Goal: Obtain resource: Obtain resource

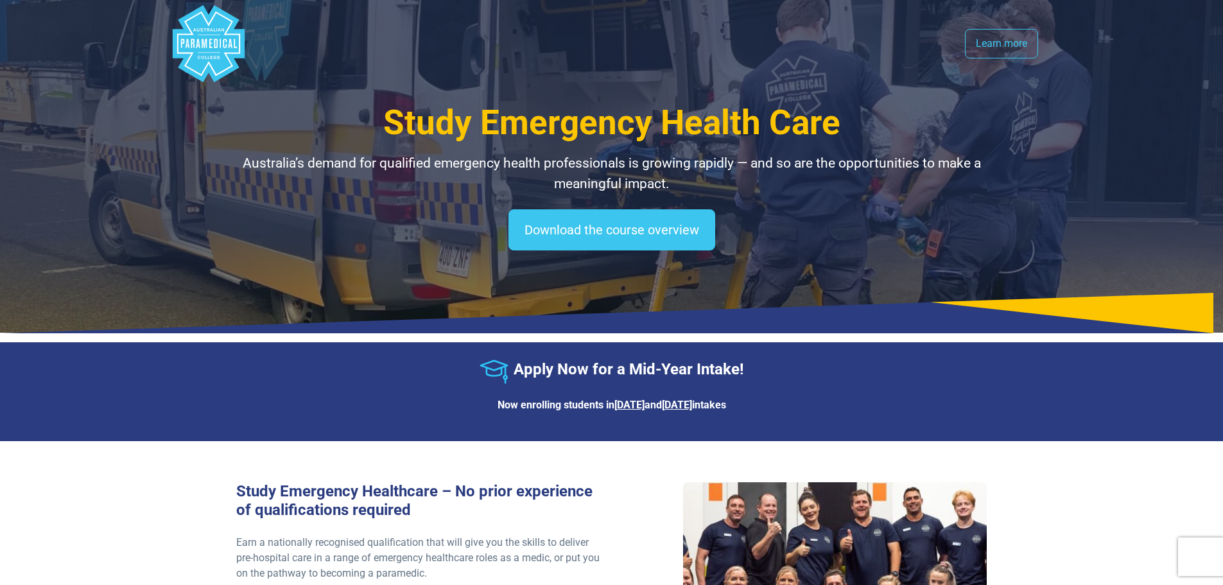
select select "**********"
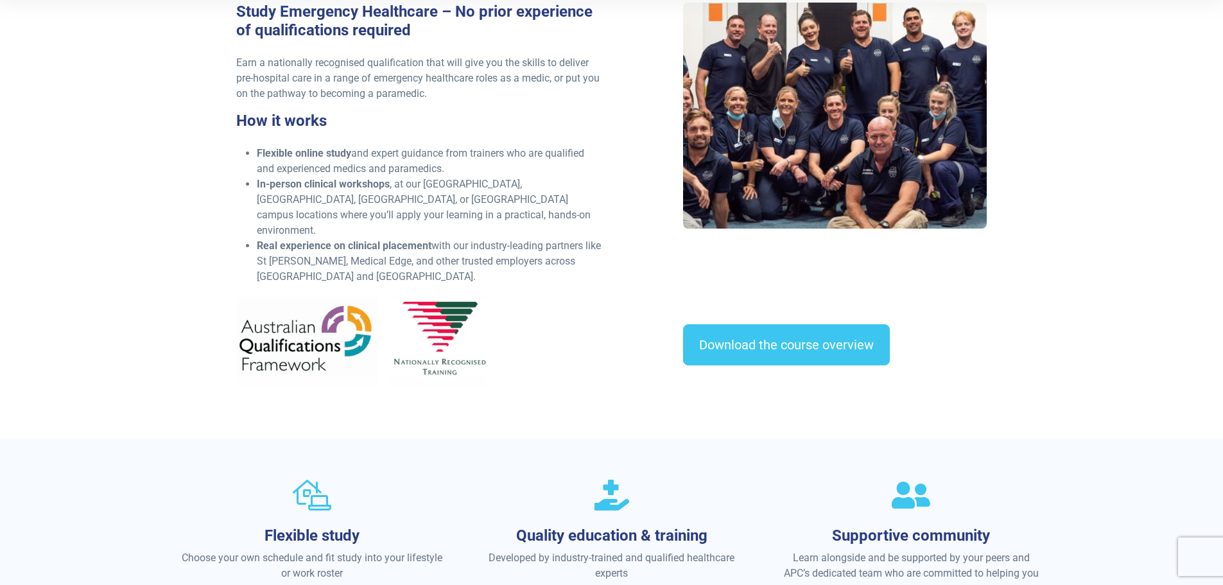
scroll to position [706, 0]
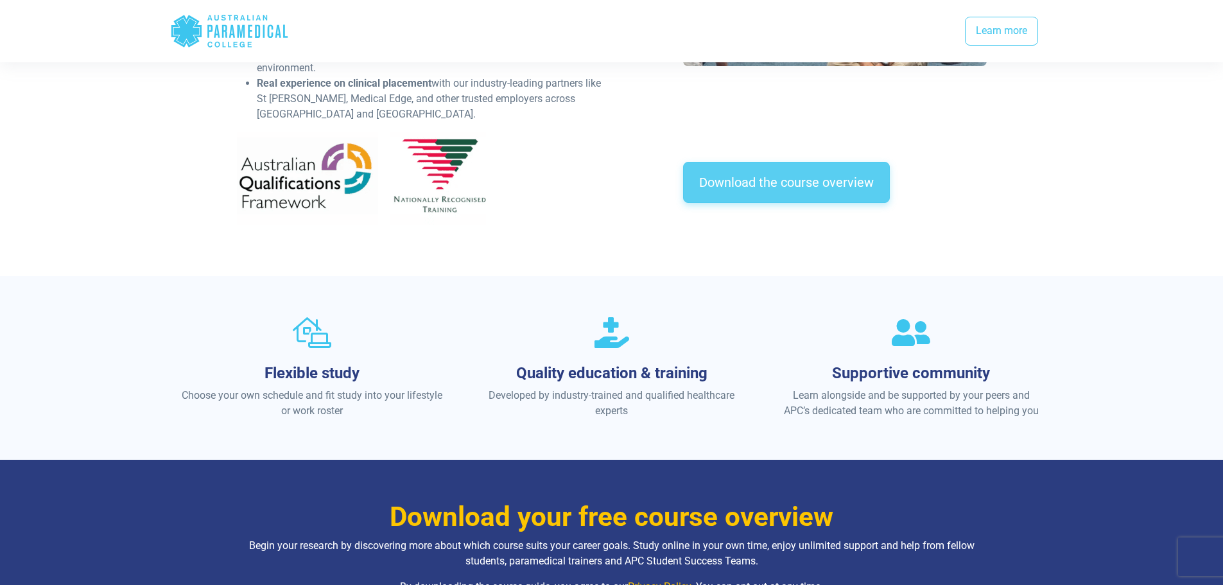
click at [808, 175] on link "Download the course overview" at bounding box center [786, 182] width 207 height 41
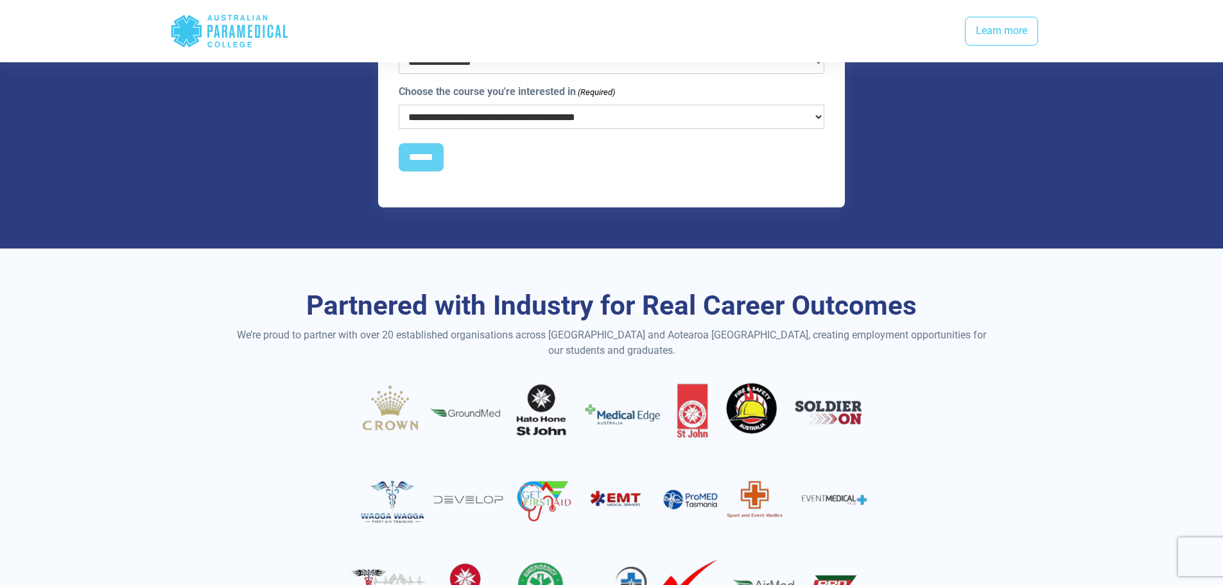
scroll to position [1541, 0]
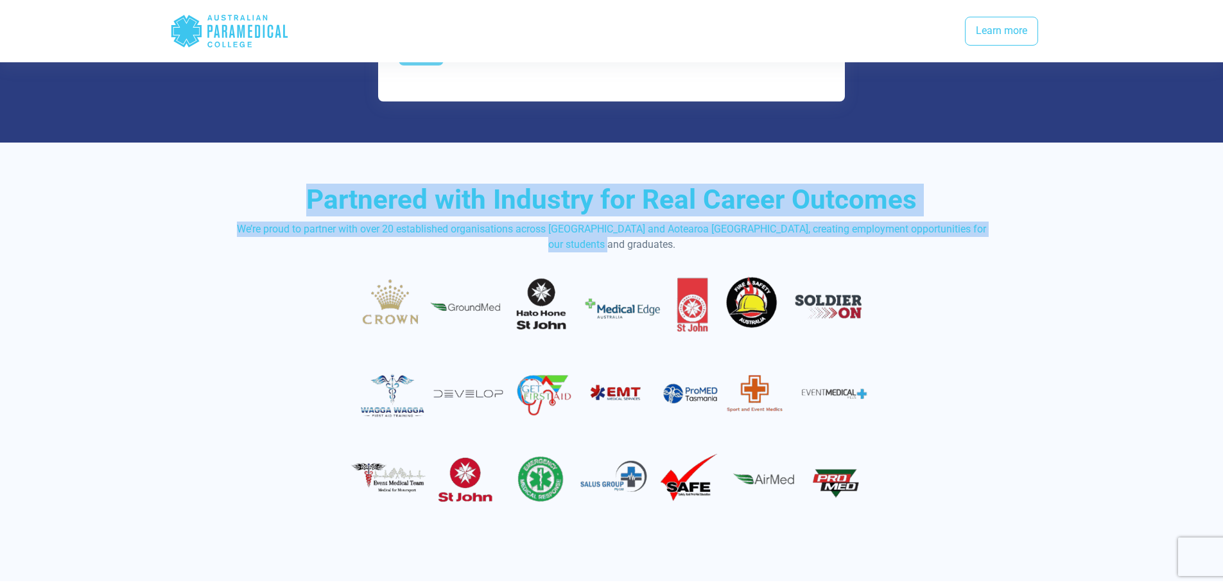
drag, startPoint x: 320, startPoint y: 182, endPoint x: 1025, endPoint y: 228, distance: 707.0
click at [1025, 228] on div "Partnered with Industry for Real Career Outcomes We’re proud to partner with ov…" at bounding box center [611, 362] width 899 height 438
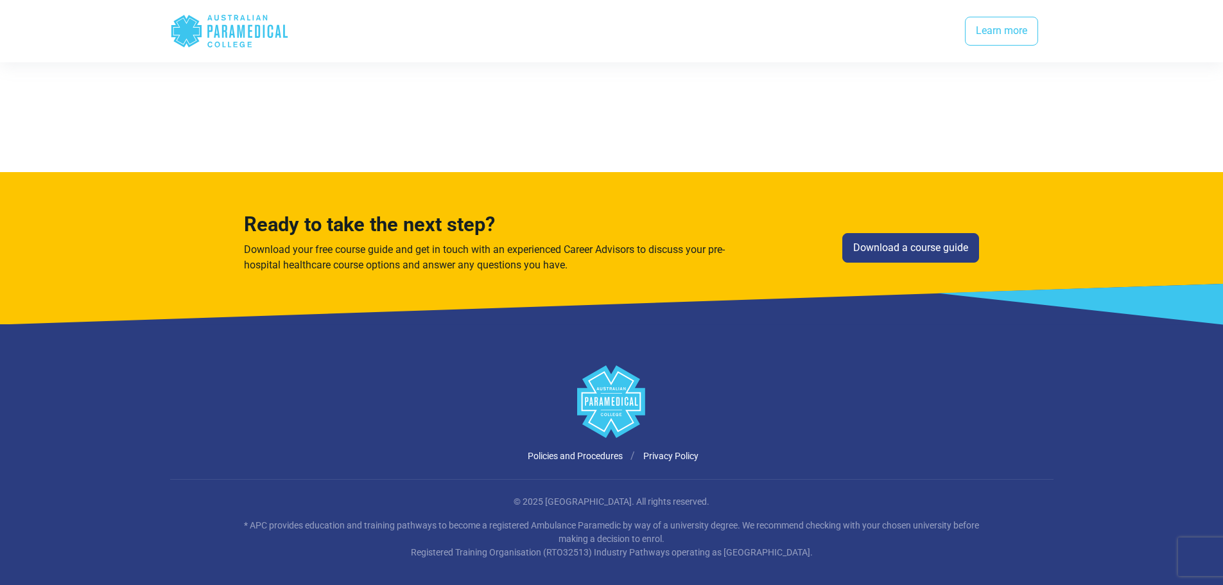
scroll to position [0, 0]
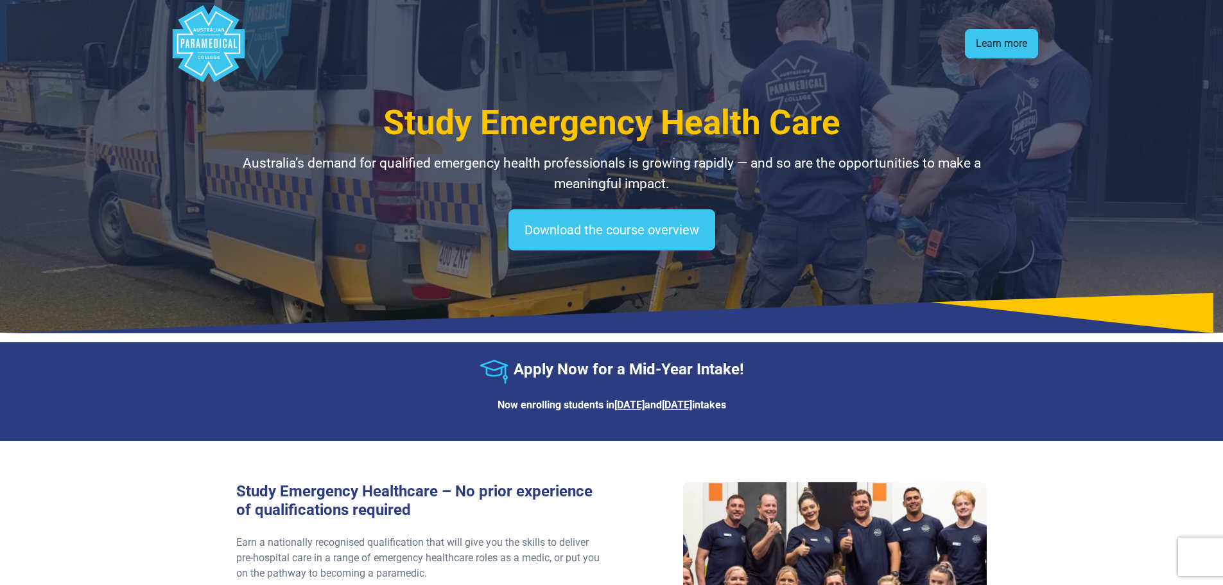
click at [1001, 46] on link "Learn more" at bounding box center [1001, 44] width 73 height 30
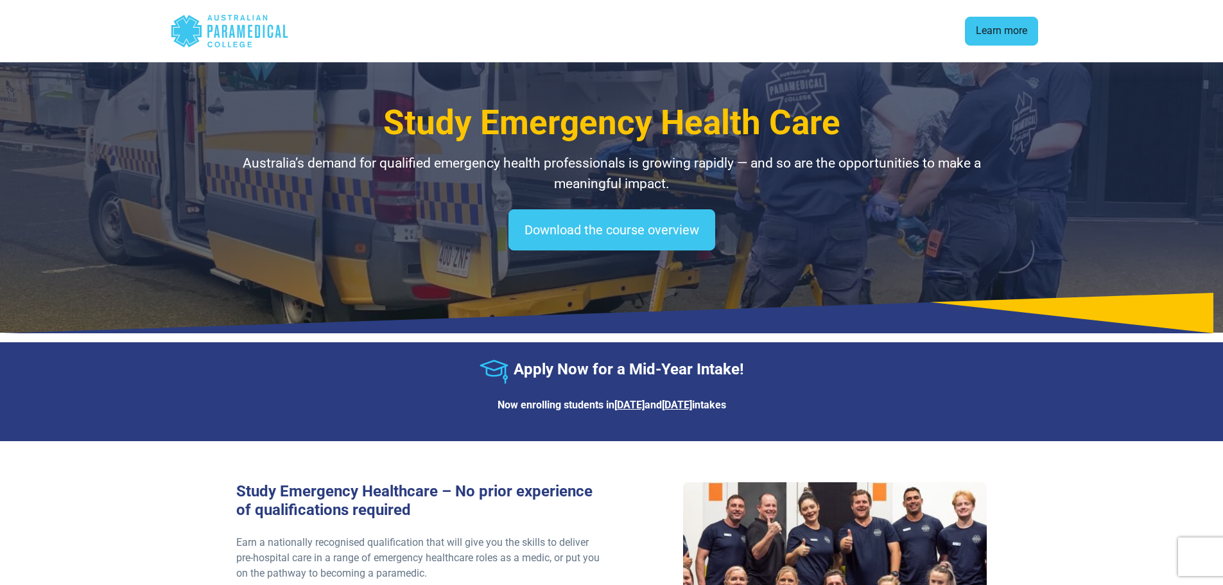
scroll to position [1121, 0]
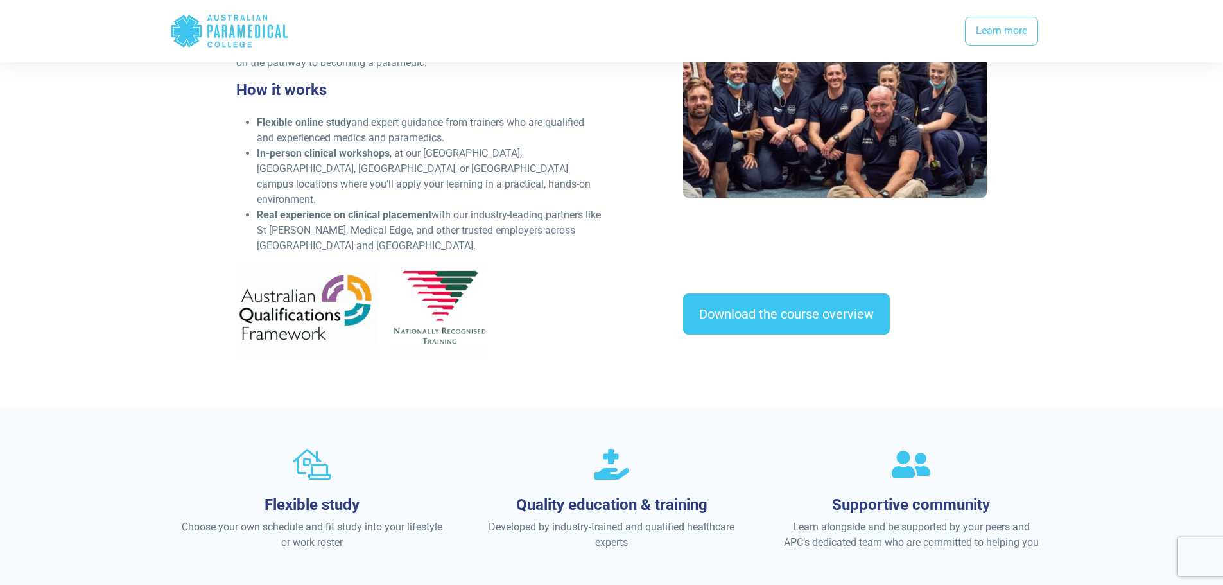
scroll to position [514, 0]
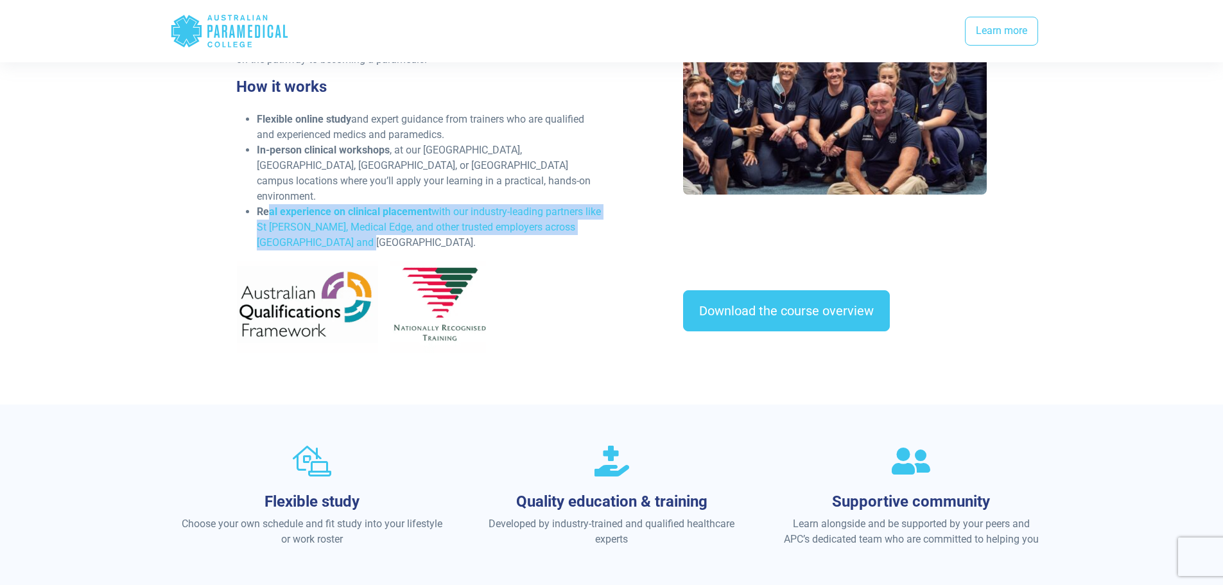
drag, startPoint x: 268, startPoint y: 194, endPoint x: 542, endPoint y: 223, distance: 275.5
click at [542, 223] on li "Real experience on clinical placement with our industry-leading partners like […" at bounding box center [430, 227] width 347 height 46
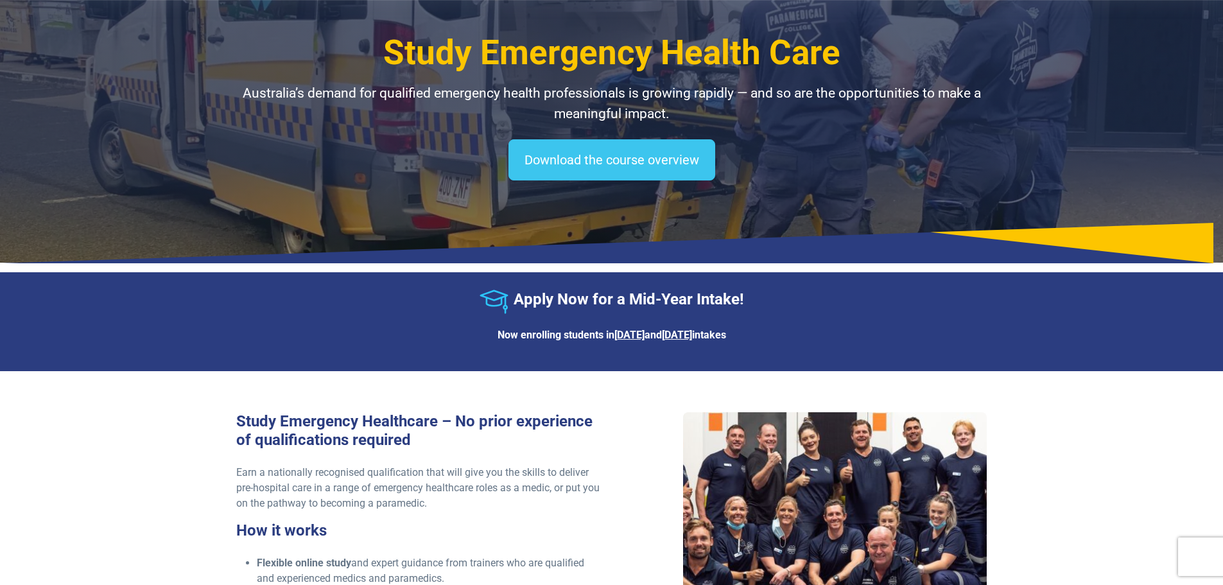
scroll to position [0, 0]
